Goal: Transaction & Acquisition: Purchase product/service

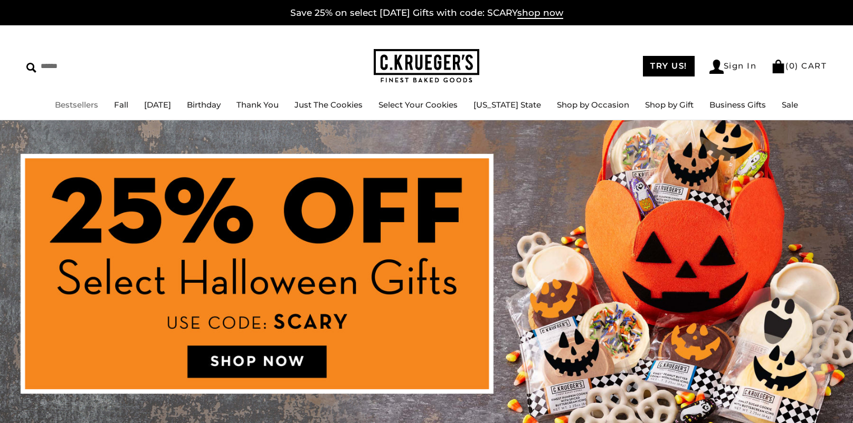
click at [82, 104] on link "Bestsellers" at bounding box center [76, 105] width 43 height 10
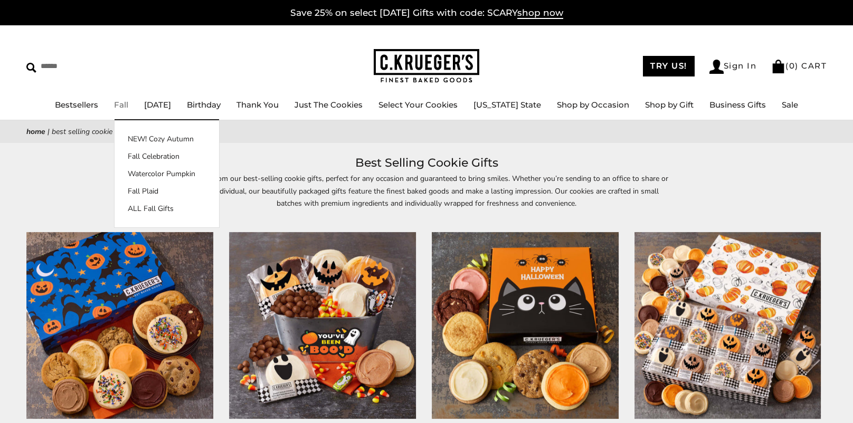
click at [128, 106] on link "Fall" at bounding box center [121, 105] width 14 height 10
